Goal: Register for event/course

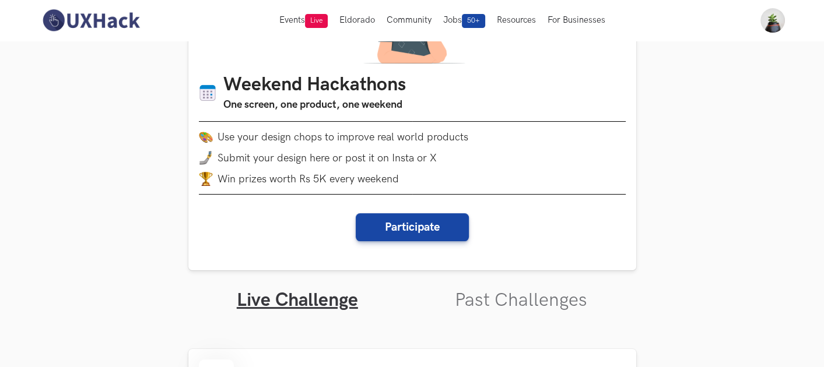
scroll to position [116, 0]
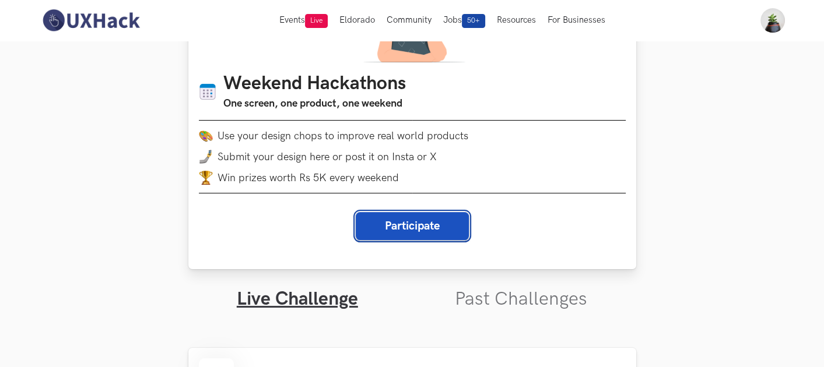
click at [429, 227] on button "Participate" at bounding box center [412, 226] width 113 height 28
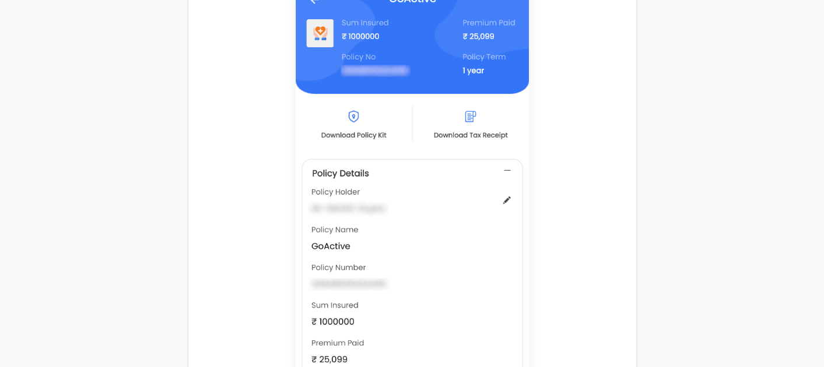
scroll to position [773, 0]
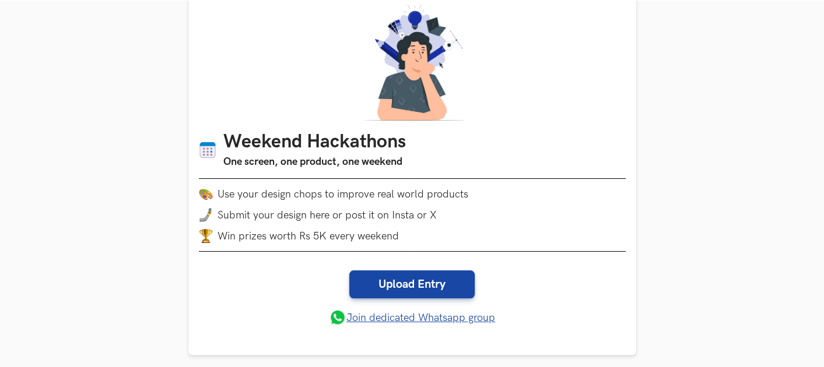
scroll to position [102, 0]
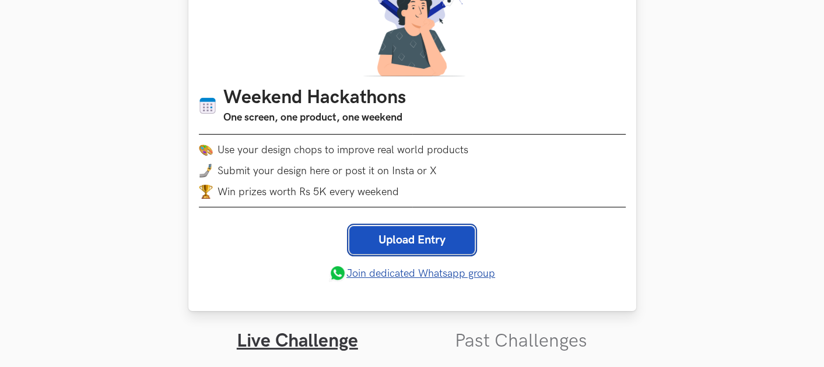
click at [408, 233] on link "Upload Entry" at bounding box center [411, 240] width 125 height 28
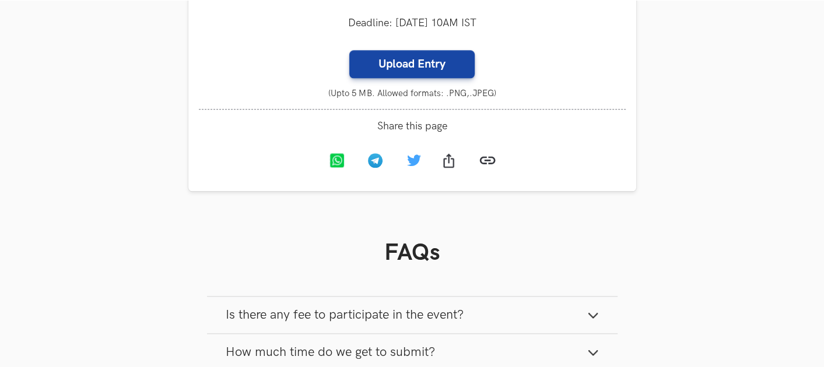
scroll to position [1262, 0]
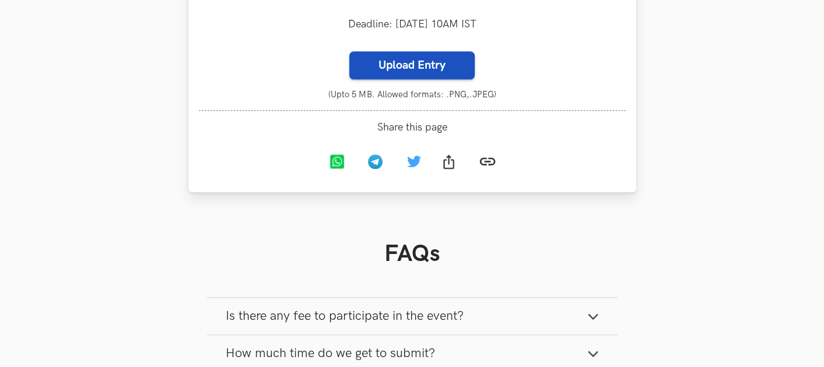
click at [413, 68] on label "Upload Entry" at bounding box center [411, 66] width 125 height 28
click at [349, 52] on input "Upload Entry" at bounding box center [349, 51] width 1 height 1
